Goal: Task Accomplishment & Management: Manage account settings

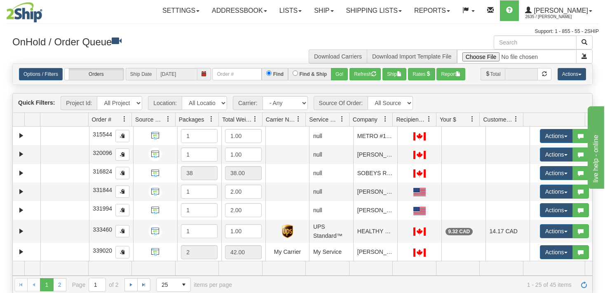
select select "6858"
click option "LIBERTY_WM" at bounding box center [0, 0] width 0 height 0
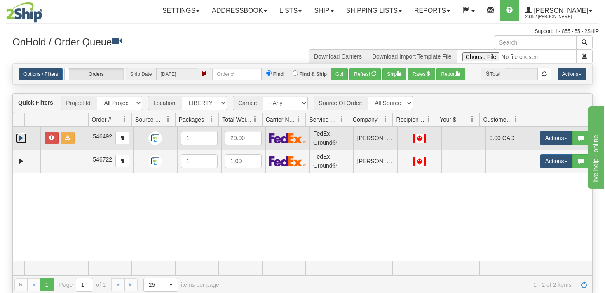
click at [21, 136] on link "Expand" at bounding box center [21, 138] width 10 height 10
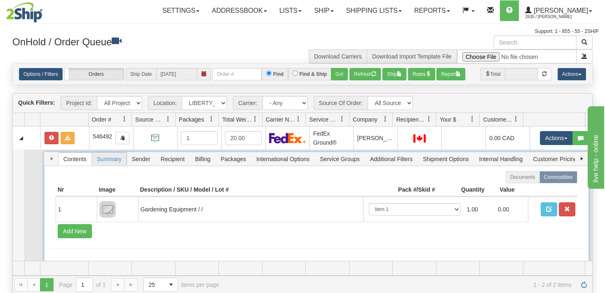
click at [103, 164] on span "Summary" at bounding box center [109, 158] width 35 height 13
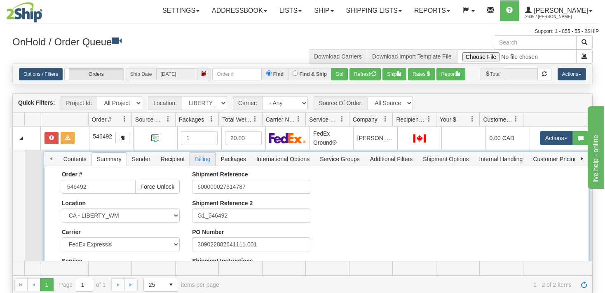
click at [197, 157] on span "Billing" at bounding box center [202, 158] width 25 height 13
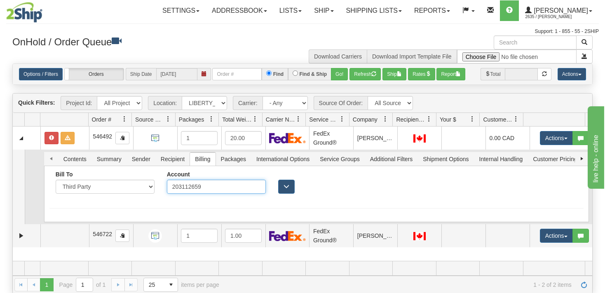
click at [252, 185] on input "203112659" at bounding box center [216, 187] width 99 height 14
click at [283, 188] on span "button" at bounding box center [286, 186] width 6 height 6
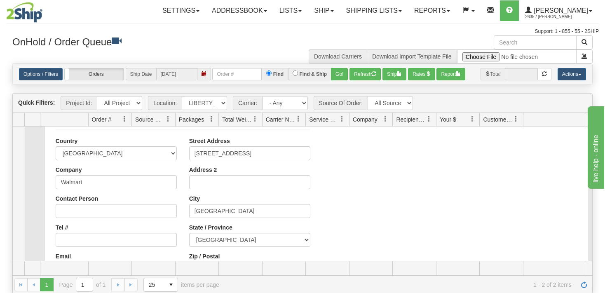
scroll to position [40, 0]
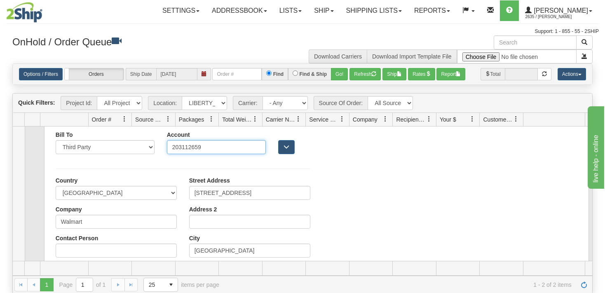
click at [215, 150] on input "203112659" at bounding box center [216, 147] width 99 height 14
type input "2"
type input "250243480"
click at [368, 180] on div "Bill To Sender Recipient Third Party Collect Account 250243480" at bounding box center [316, 249] width 534 height 236
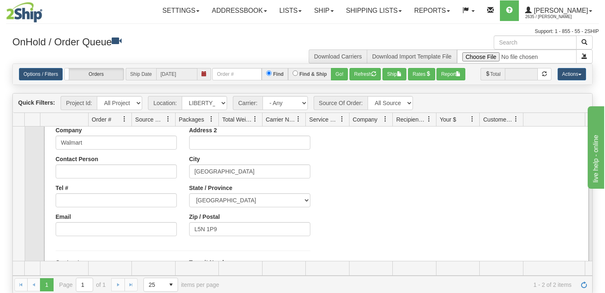
scroll to position [209, 0]
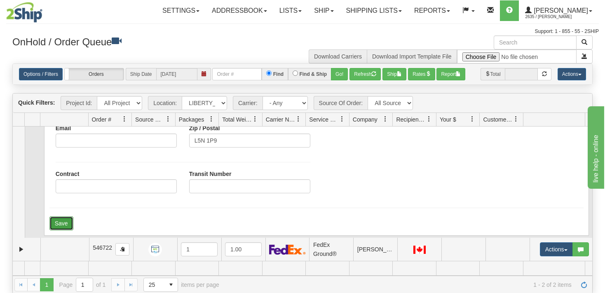
click at [64, 225] on button "Save" at bounding box center [61, 223] width 24 height 14
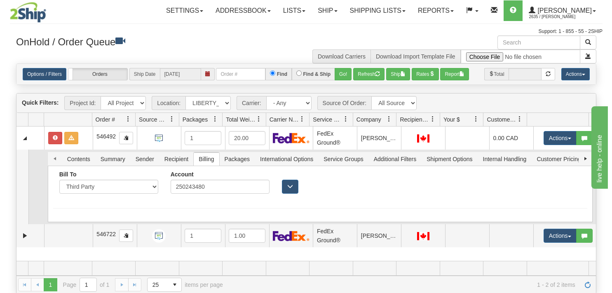
scroll to position [0, 0]
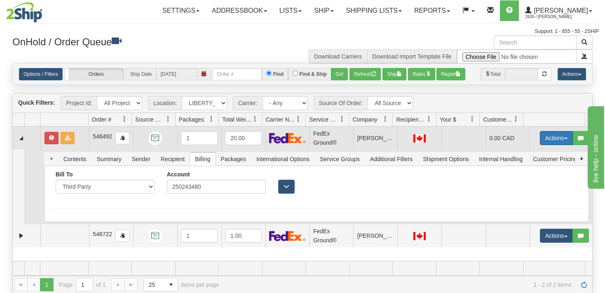
click at [559, 139] on button "Actions" at bounding box center [556, 138] width 33 height 14
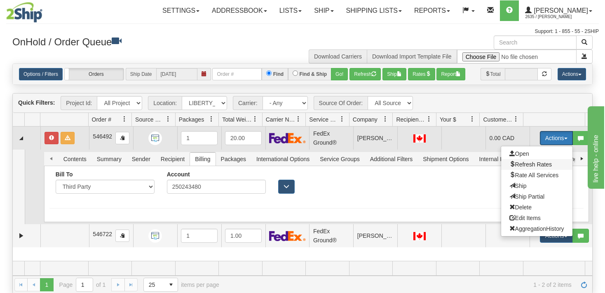
click at [513, 163] on span "Refresh Rates" at bounding box center [530, 164] width 42 height 7
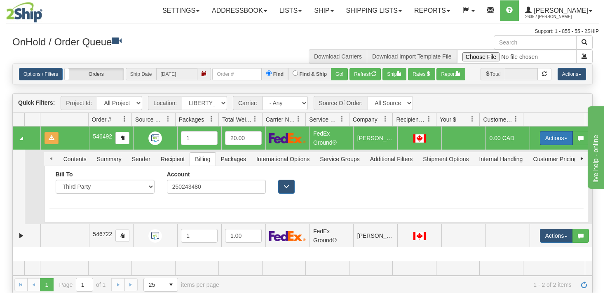
click at [564, 138] on span "button" at bounding box center [565, 139] width 3 height 2
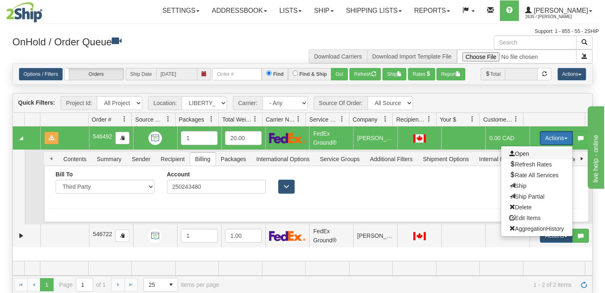
click at [518, 155] on span "Open" at bounding box center [519, 153] width 20 height 7
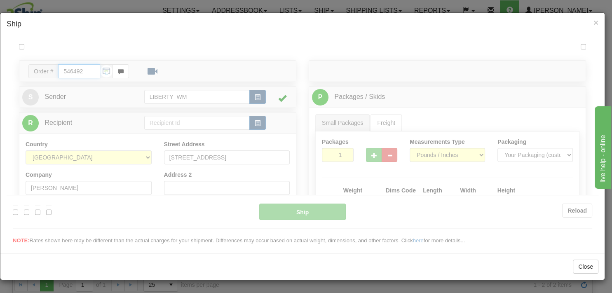
type input "92"
type input "16:00"
type input "19:00"
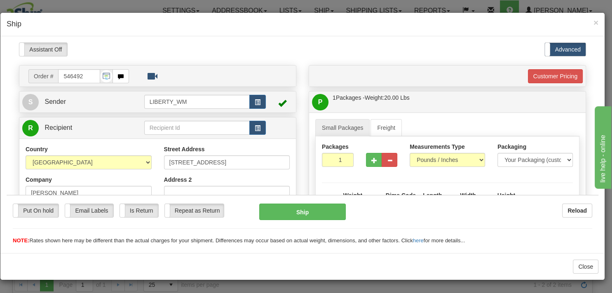
drag, startPoint x: 87, startPoint y: 75, endPoint x: 60, endPoint y: 77, distance: 26.4
click at [60, 77] on input "546492" at bounding box center [79, 76] width 42 height 14
click at [42, 213] on label "Put On hold" at bounding box center [35, 209] width 45 height 13
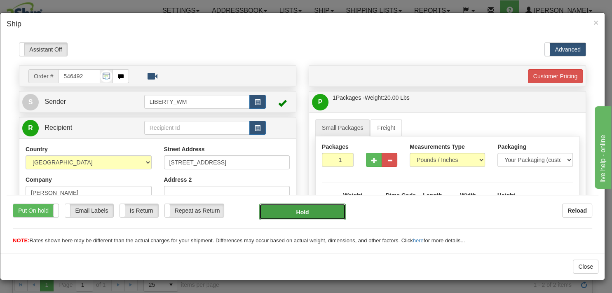
click at [281, 214] on button "Hold" at bounding box center [302, 211] width 86 height 16
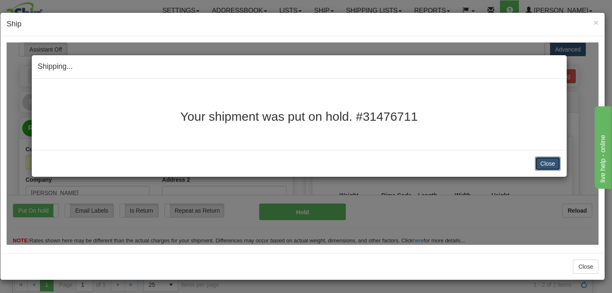
click at [552, 163] on button "Close" at bounding box center [548, 163] width 26 height 14
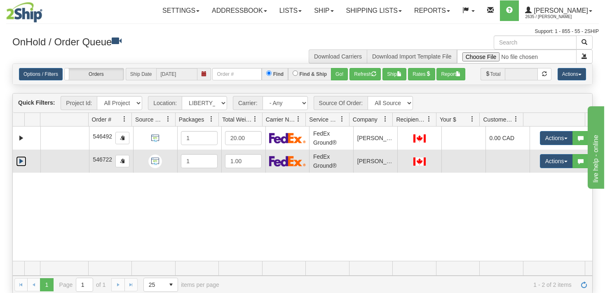
click at [22, 163] on link "Expand" at bounding box center [21, 161] width 10 height 10
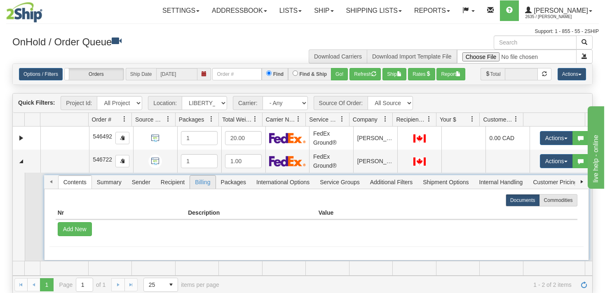
click at [199, 183] on span "Billing" at bounding box center [202, 181] width 25 height 13
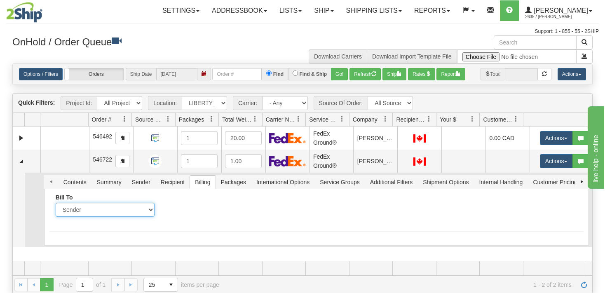
click at [56, 203] on select "Sender Recipient Third Party Collect" at bounding box center [105, 210] width 99 height 14
select select "3"
click option "Third Party" at bounding box center [0, 0] width 0 height 0
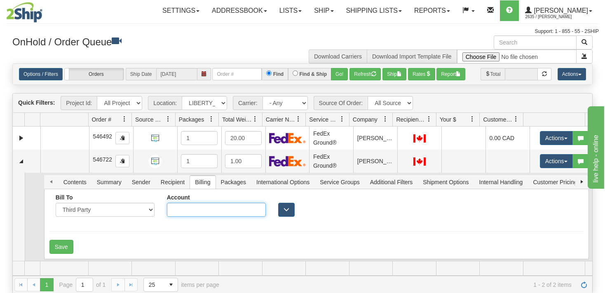
click at [255, 215] on input "Account" at bounding box center [216, 210] width 99 height 14
click at [279, 213] on button "button" at bounding box center [286, 210] width 16 height 14
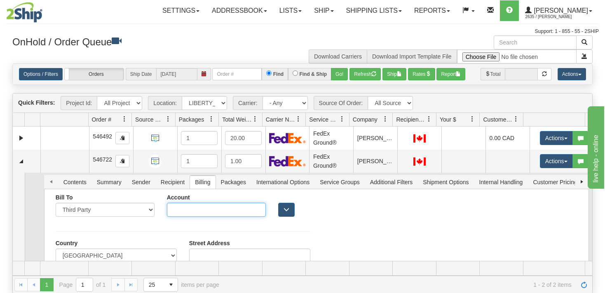
click at [239, 208] on input "Account" at bounding box center [216, 210] width 99 height 14
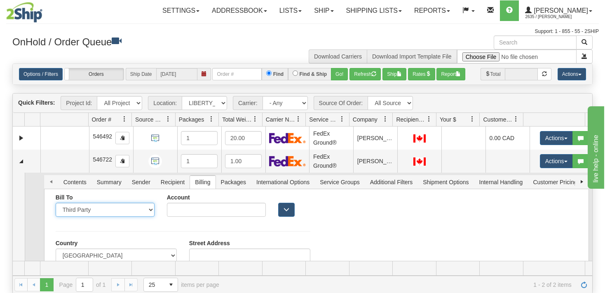
click at [56, 203] on select "Sender Recipient Third Party Collect" at bounding box center [105, 210] width 99 height 14
click option "Third Party" at bounding box center [0, 0] width 0 height 0
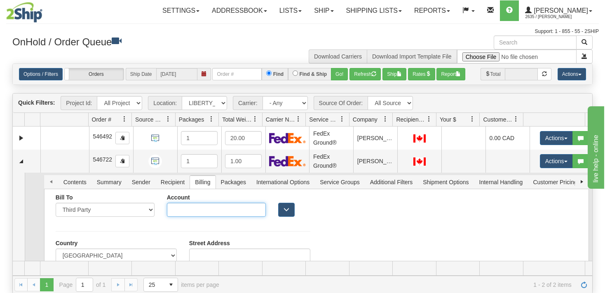
click at [238, 213] on input "Account" at bounding box center [216, 210] width 99 height 14
type input "250243480"
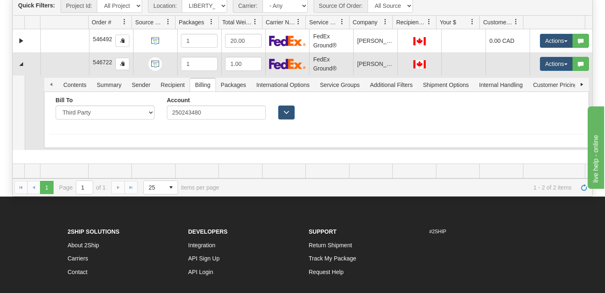
scroll to position [84, 0]
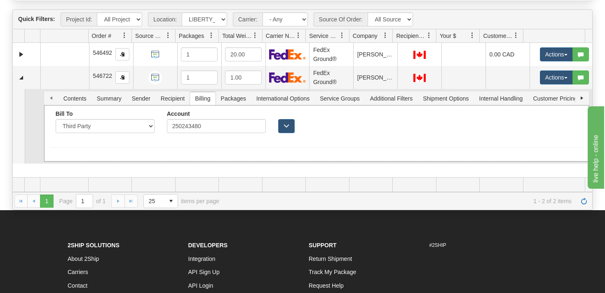
click at [554, 126] on div "Bill To Sender Recipient Third Party Collect Account 250243480" at bounding box center [316, 124] width 534 height 29
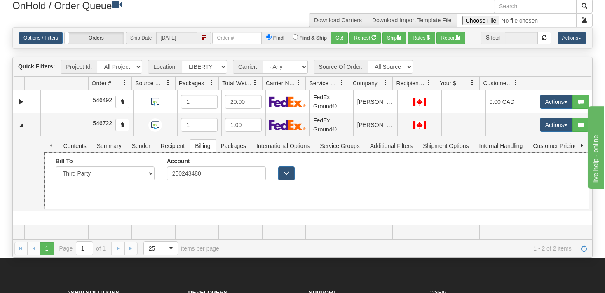
scroll to position [0, 0]
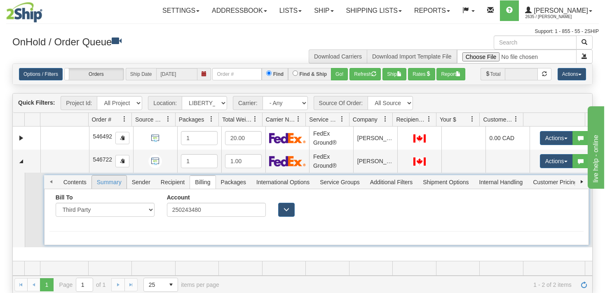
click at [101, 183] on span "Summary" at bounding box center [109, 181] width 35 height 13
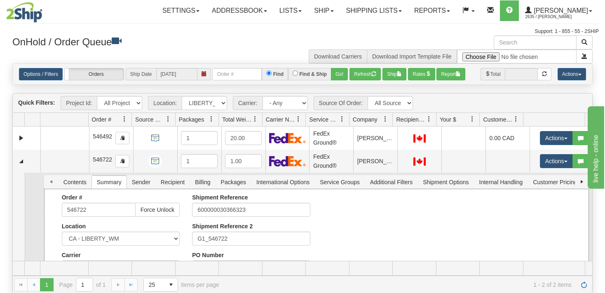
click at [365, 232] on div "Order # 546722 Force Unlock Location CA - VITFLO [GEOGRAPHIC_DATA] - CLIFBAR [G…" at bounding box center [316, 269] width 534 height 151
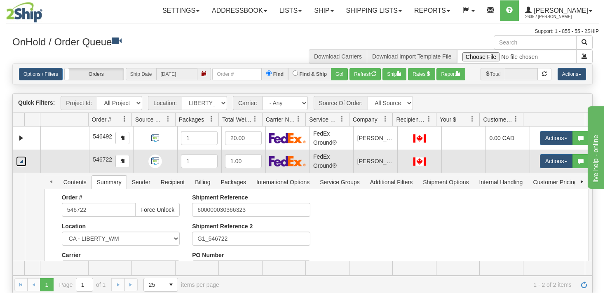
click at [23, 161] on link "Collapse" at bounding box center [21, 161] width 10 height 10
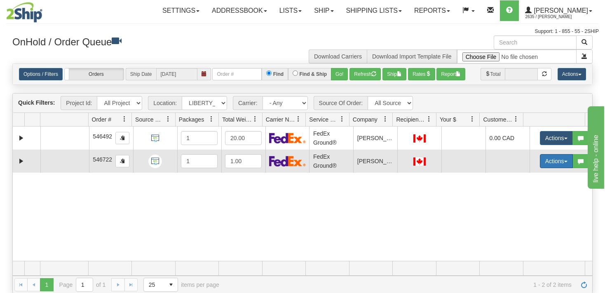
click at [559, 164] on button "Actions" at bounding box center [556, 161] width 33 height 14
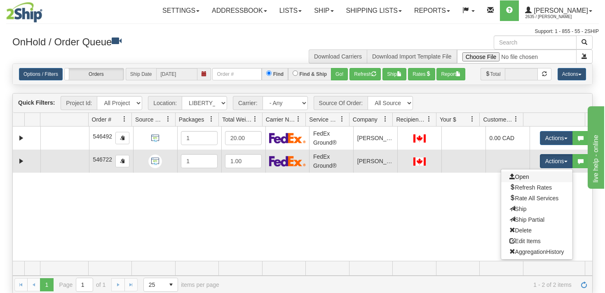
click at [526, 175] on link "Open" at bounding box center [536, 176] width 71 height 11
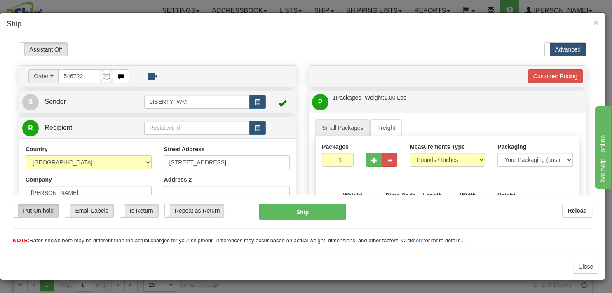
drag, startPoint x: 49, startPoint y: 214, endPoint x: 58, endPoint y: 208, distance: 11.5
click at [49, 214] on label "Put On hold" at bounding box center [35, 209] width 45 height 13
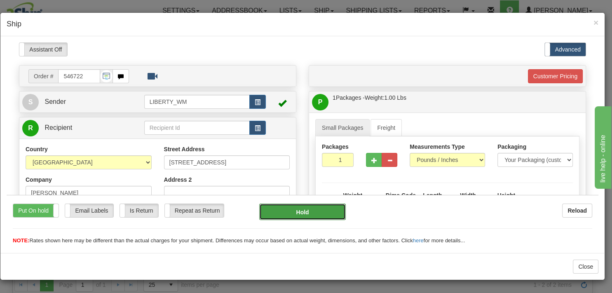
click at [291, 217] on button "Hold" at bounding box center [302, 211] width 86 height 16
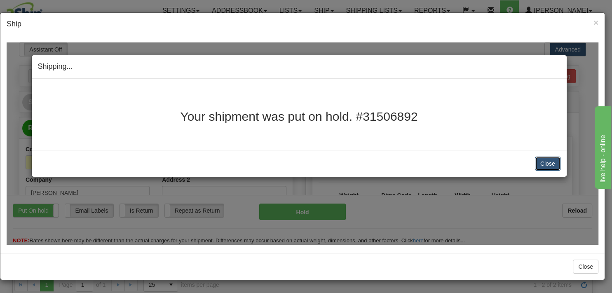
click at [547, 168] on button "Close" at bounding box center [548, 163] width 26 height 14
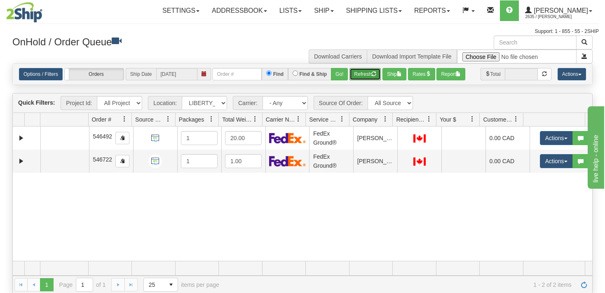
click at [362, 75] on button "Refresh" at bounding box center [364, 74] width 31 height 12
click at [240, 42] on h3 "OnHold / Order Queue" at bounding box center [154, 41] width 284 height 12
click at [361, 72] on button "Refresh" at bounding box center [364, 74] width 31 height 12
